Goal: Find contact information: Find contact information

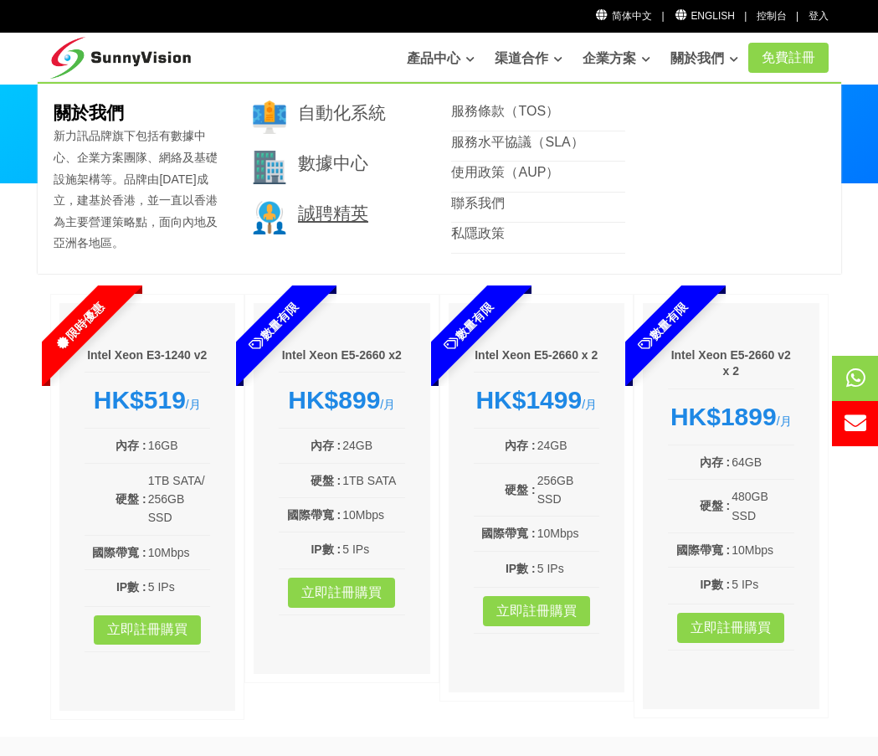
click at [352, 218] on link "誠聘精英" at bounding box center [333, 212] width 70 height 19
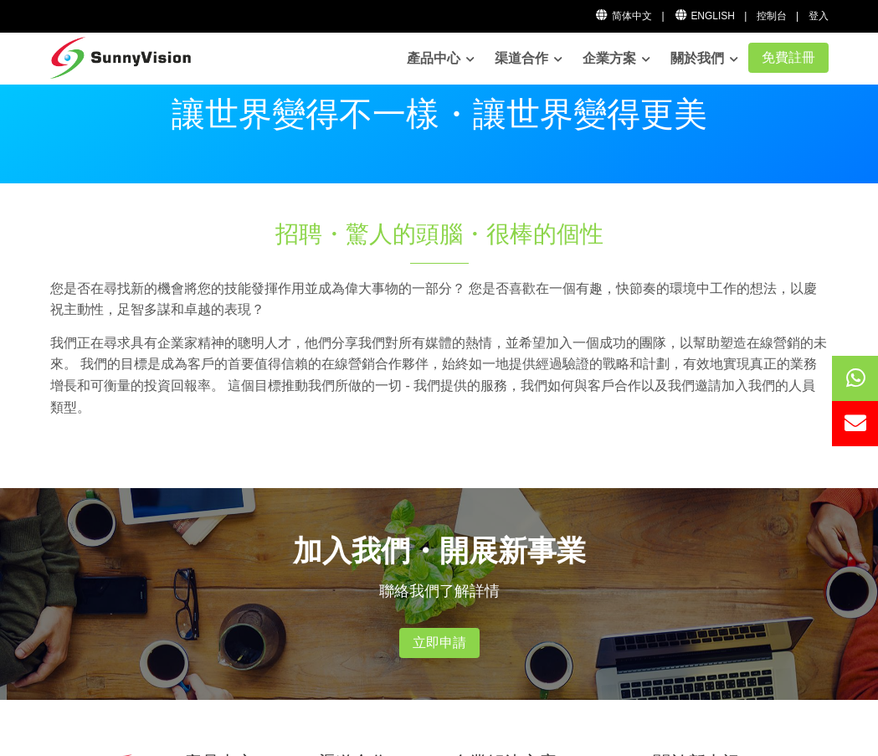
scroll to position [167, 0]
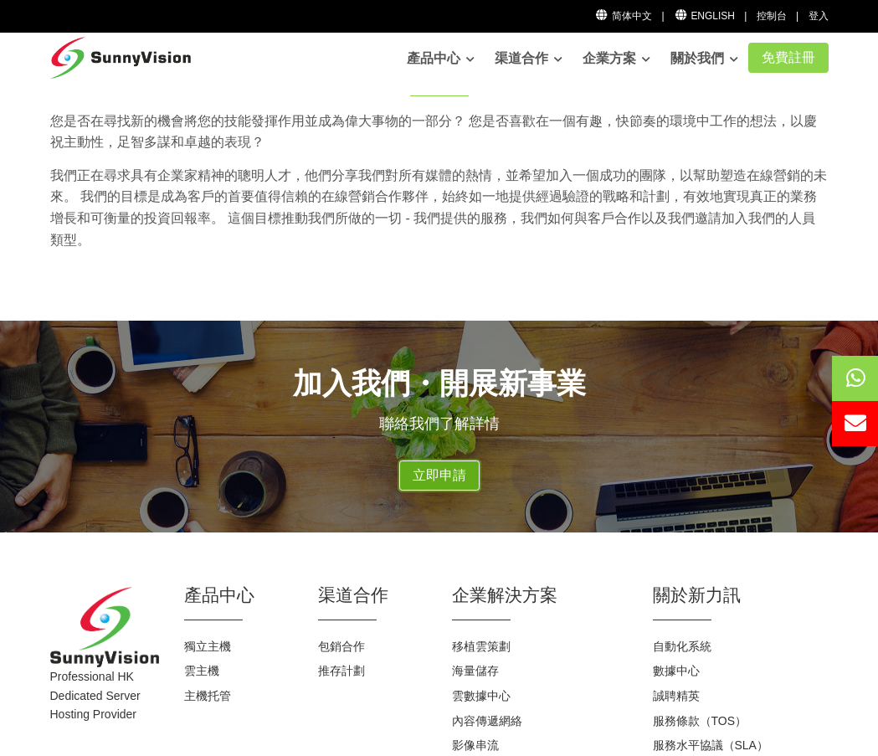
click at [460, 467] on link "立即申請" at bounding box center [439, 475] width 80 height 30
click at [666, 247] on p "我們正在尋求具有企業家精神的聰明人才，他們分享我們對所有媒體的熱情，並希望加入一個成功的團隊，以幫助塑造在線營銷的未來。 我們的目標是成為客戶的首要值得信賴的…" at bounding box center [439, 207] width 779 height 85
